Goal: Information Seeking & Learning: Learn about a topic

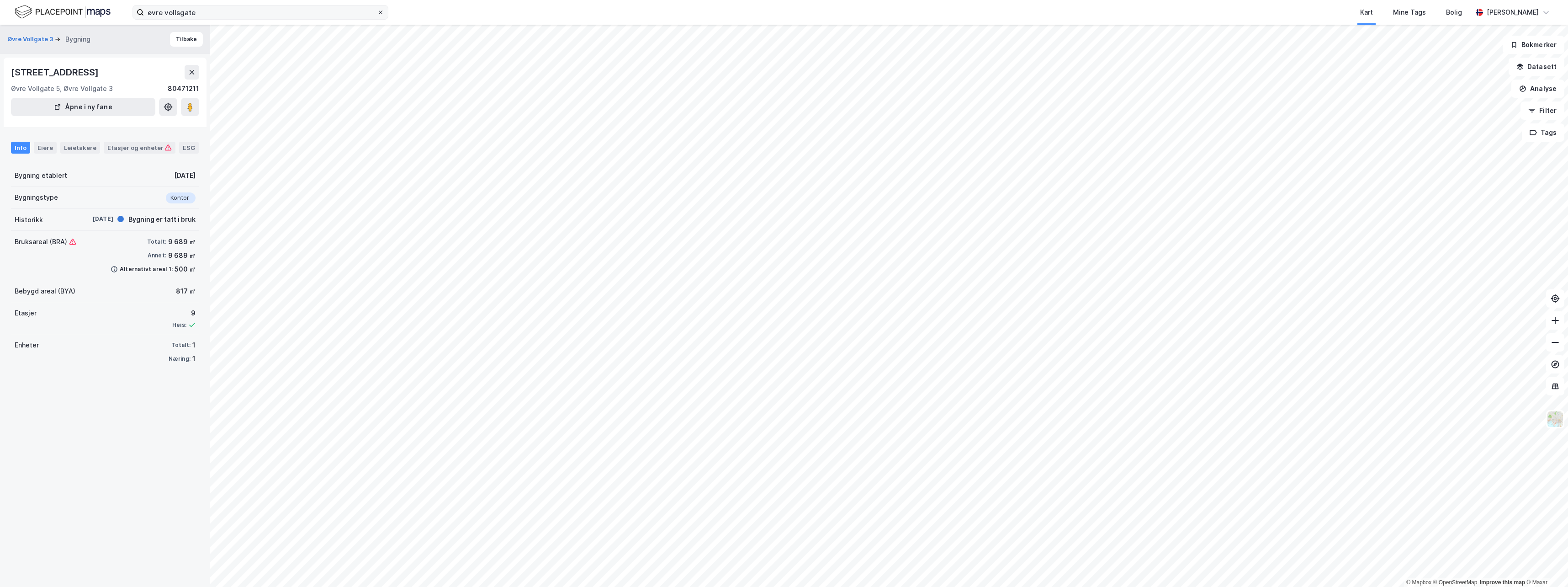
click at [380, 12] on icon at bounding box center [380, 12] width 5 height 5
click at [377, 12] on input "øvre vollsgate" at bounding box center [260, 12] width 233 height 14
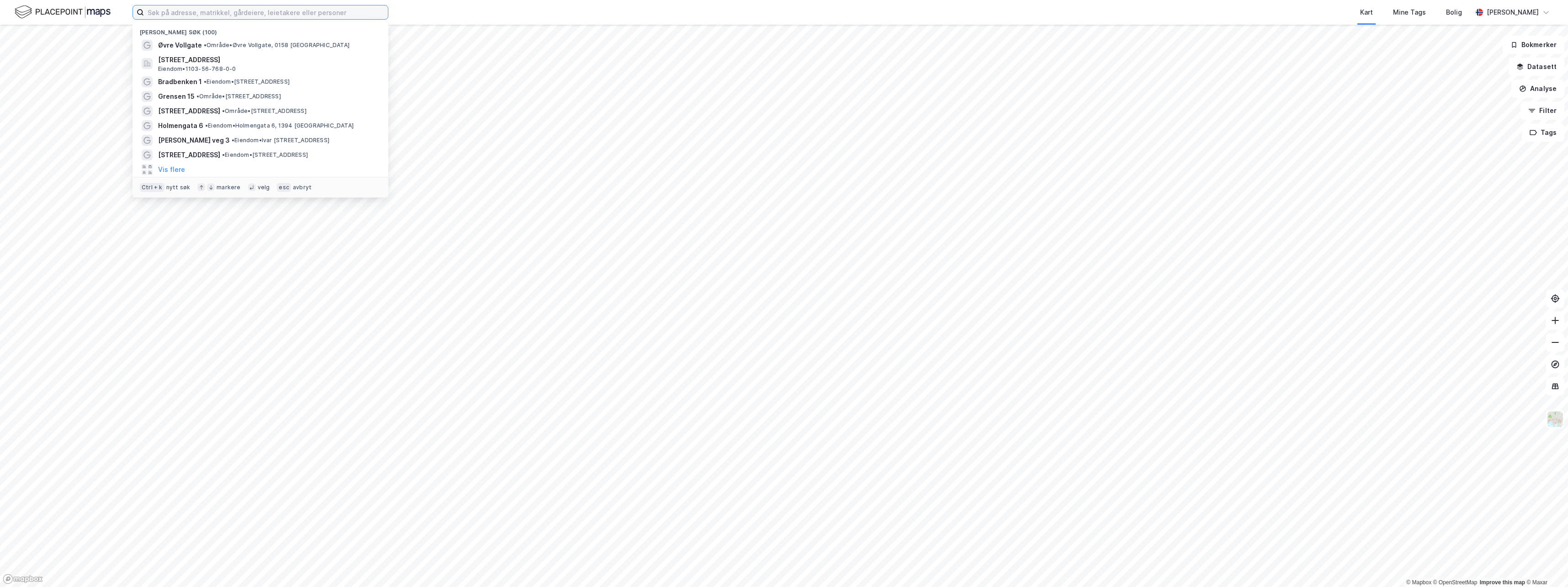
click at [323, 12] on input at bounding box center [265, 12] width 244 height 14
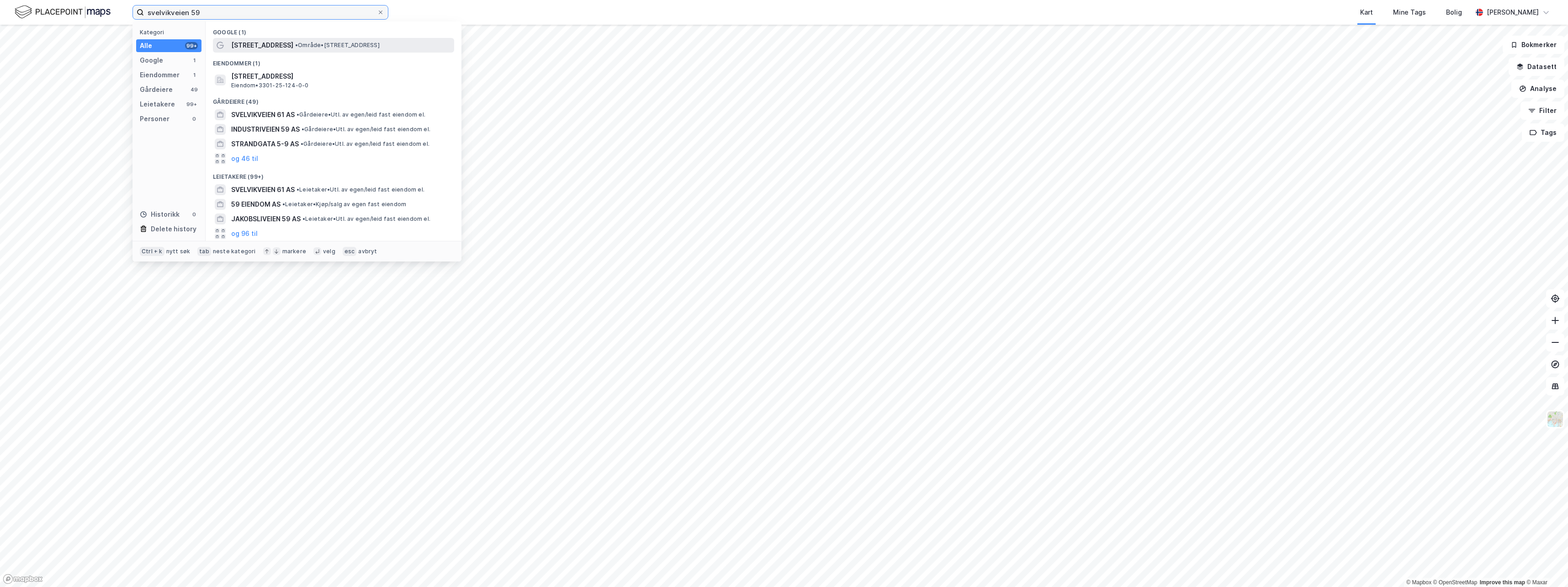
type input "svelvikveien 59"
click at [315, 47] on span "• Område • [STREET_ADDRESS]" at bounding box center [337, 45] width 85 height 7
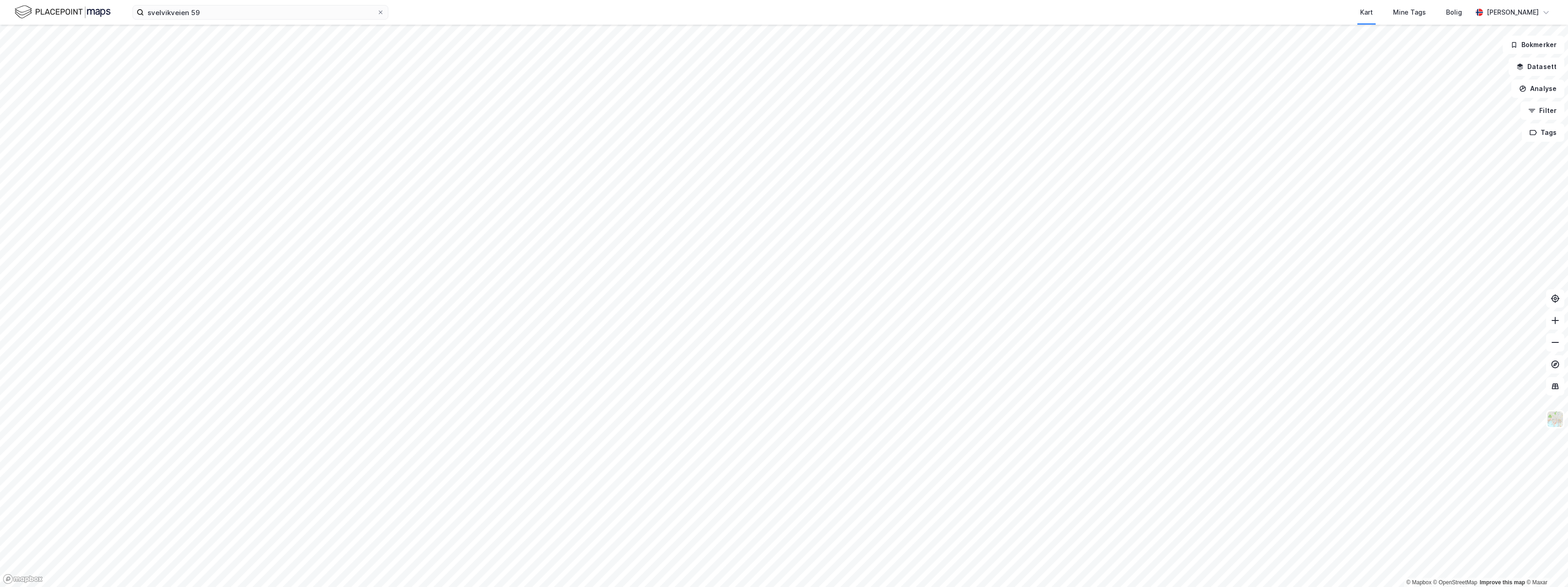
click at [239, 21] on div "svelvikveien 59 Kart Mine Tags Bolig [PERSON_NAME]" at bounding box center [784, 12] width 1568 height 25
click at [241, 15] on input "svelvikveien 59" at bounding box center [260, 12] width 233 height 14
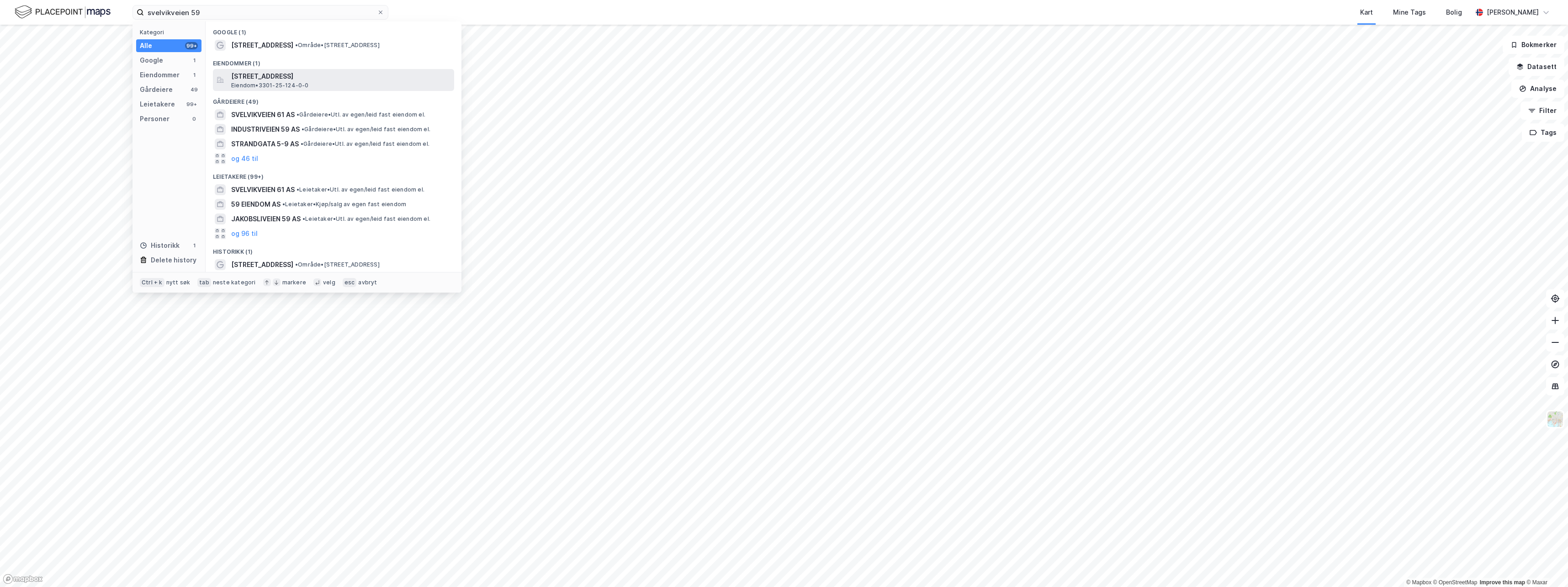
click at [267, 78] on span "[STREET_ADDRESS]" at bounding box center [341, 76] width 219 height 11
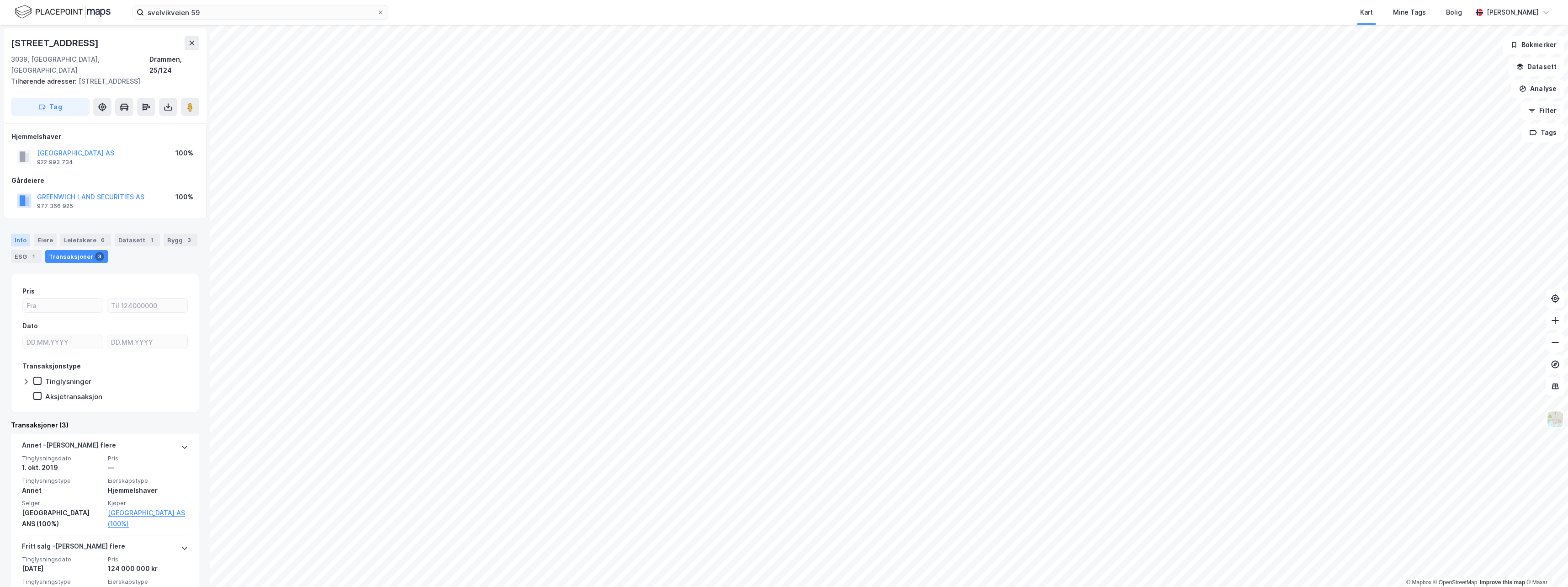
click at [27, 234] on div "Info" at bounding box center [21, 240] width 19 height 13
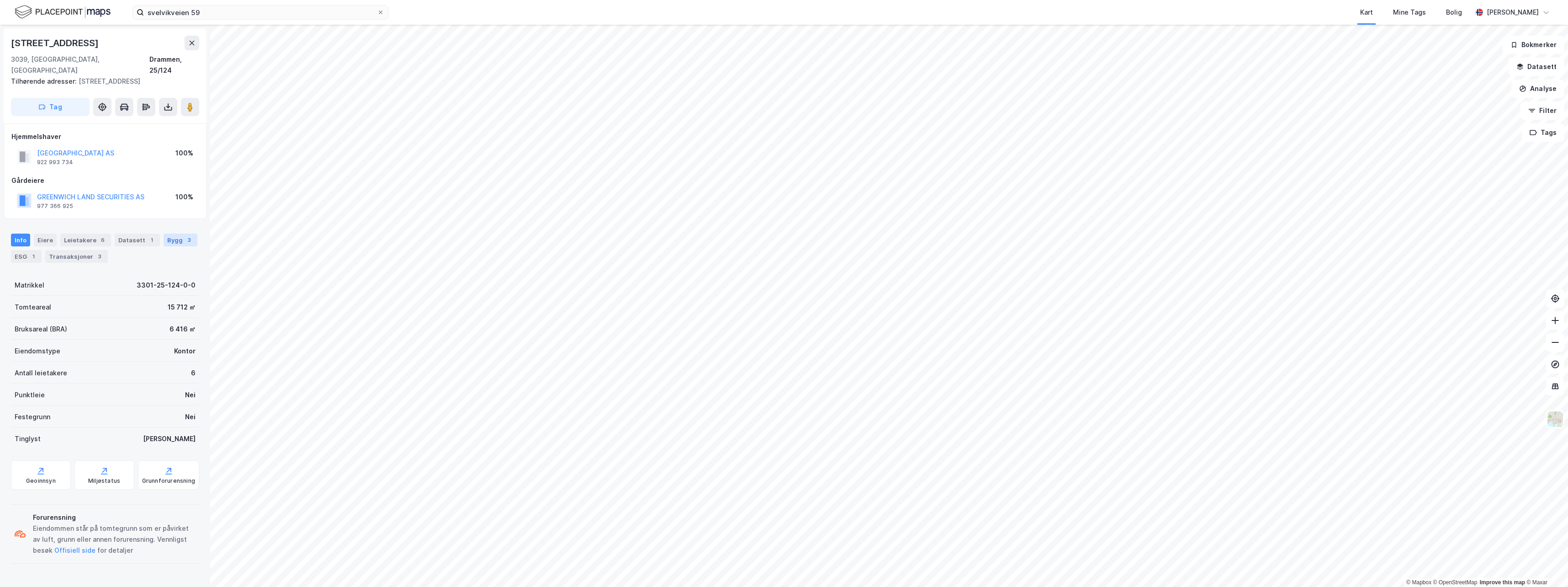
click at [175, 234] on div "Bygg 3" at bounding box center [181, 240] width 34 height 13
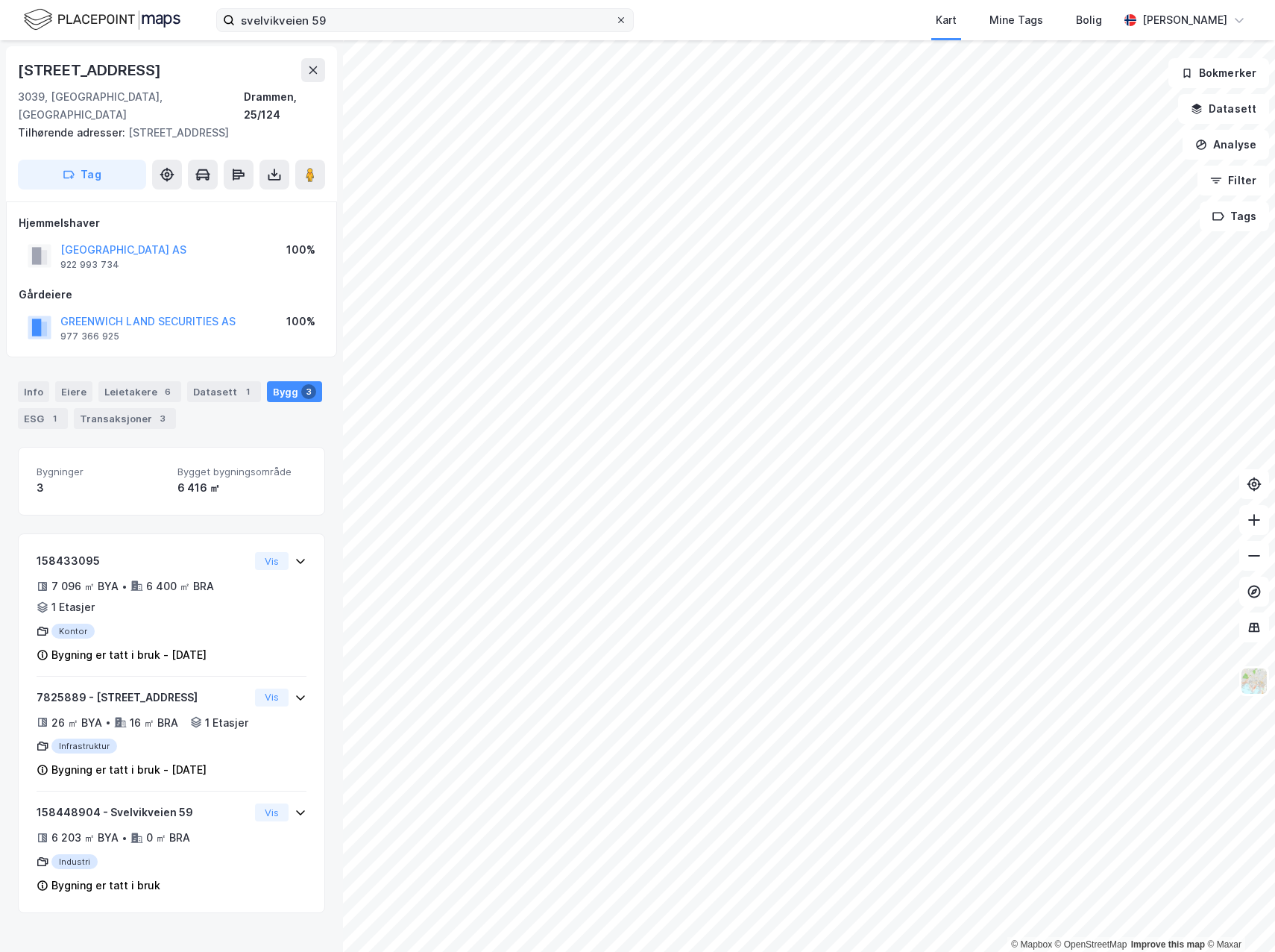
click at [626, 22] on span at bounding box center [621, 20] width 12 height 12
click at [615, 22] on input "svelvikveien 59" at bounding box center [424, 20] width 381 height 23
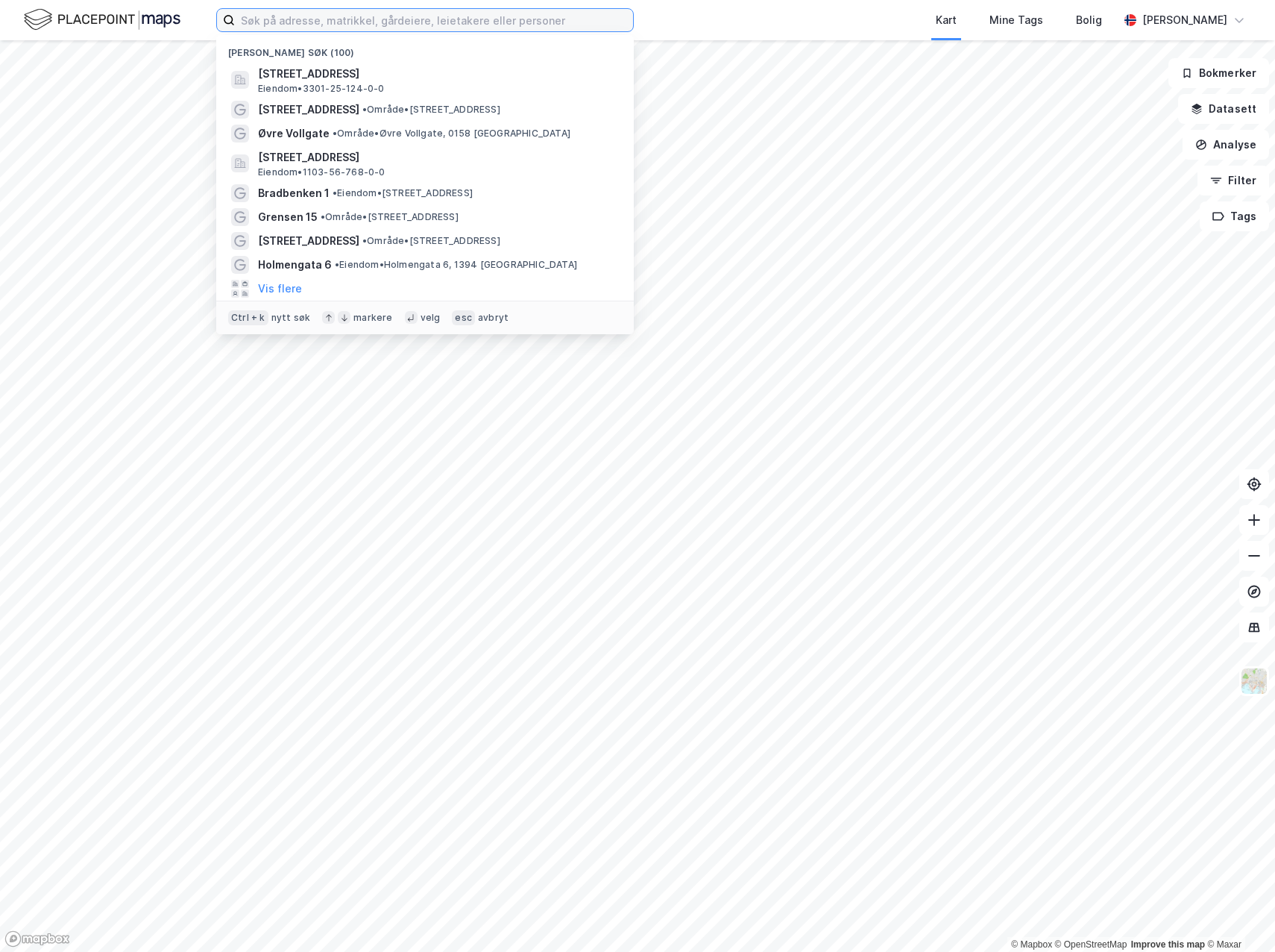
click at [555, 23] on input at bounding box center [433, 20] width 398 height 23
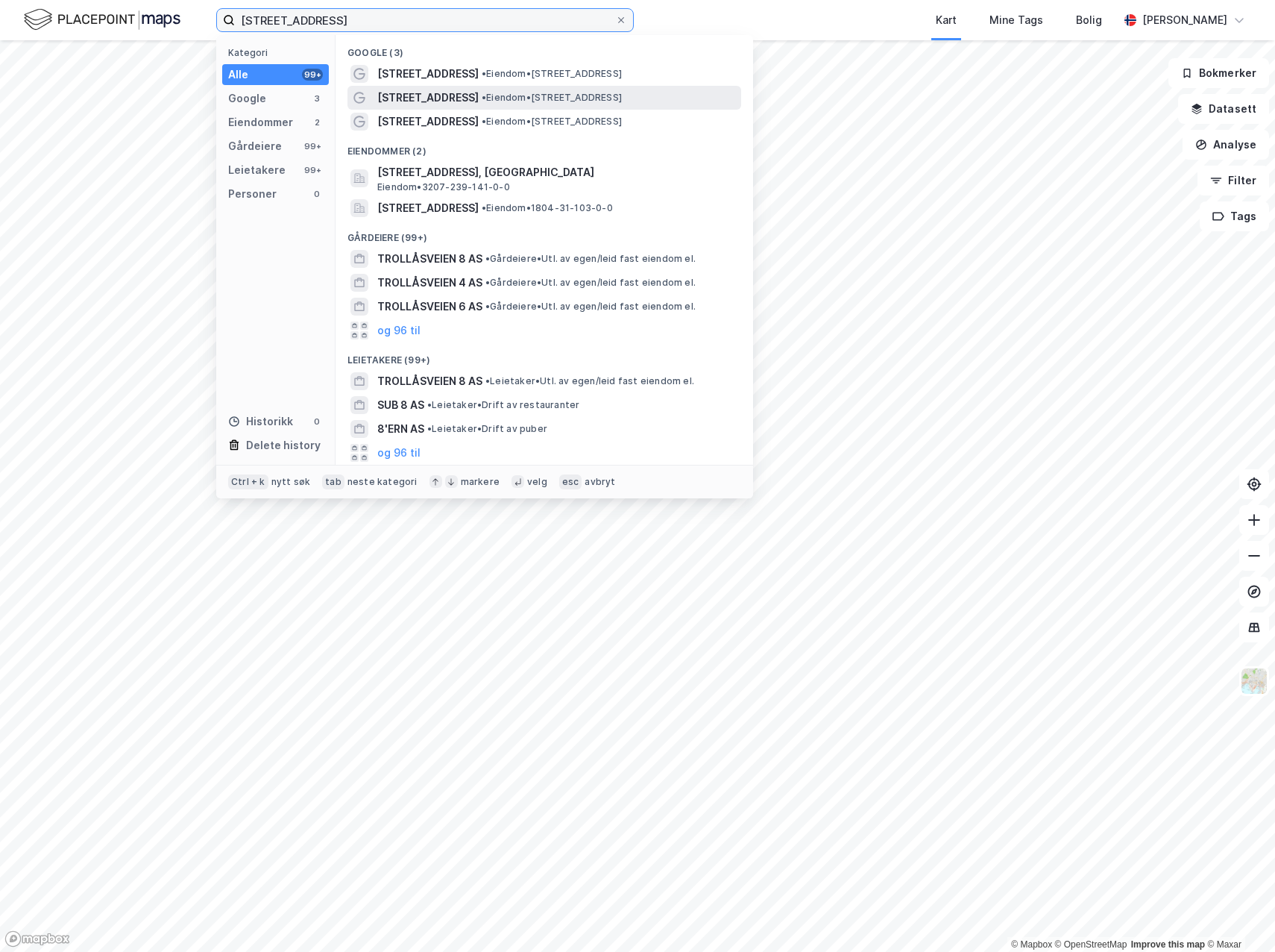
type input "[STREET_ADDRESS]"
click at [516, 102] on span "• Eiendom • [STREET_ADDRESS]" at bounding box center [552, 97] width 140 height 12
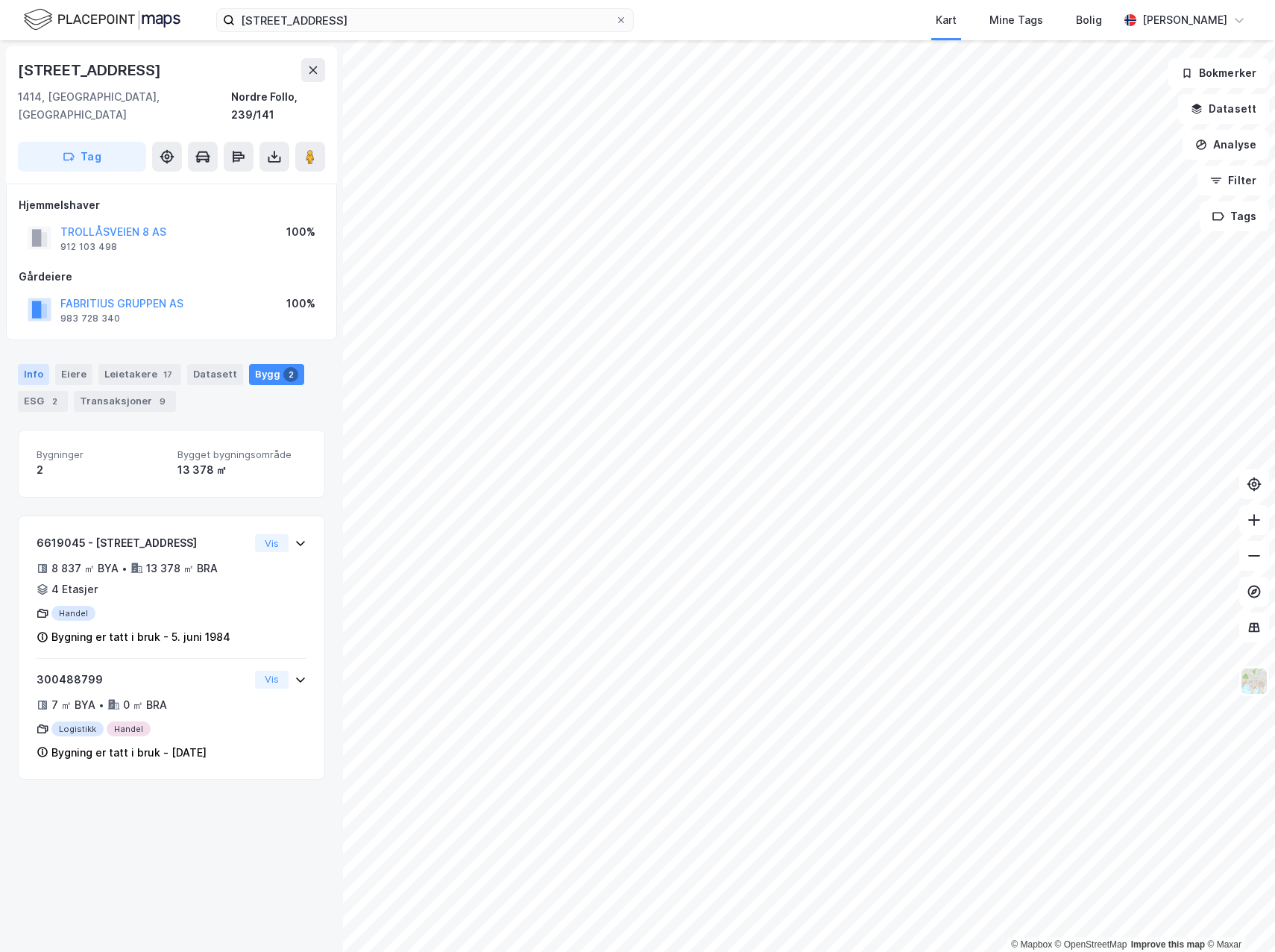
click at [40, 364] on div "Info" at bounding box center [34, 374] width 32 height 21
